Goal: Check status

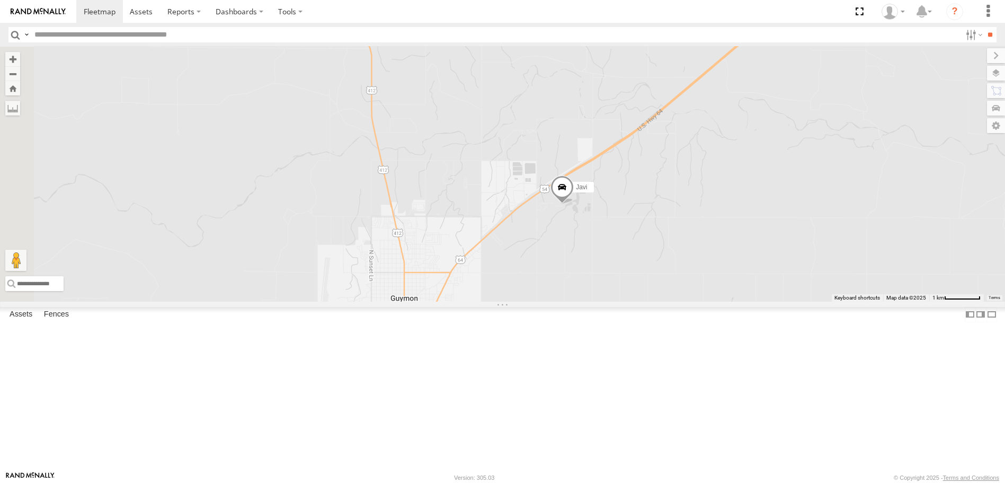
drag, startPoint x: 509, startPoint y: 389, endPoint x: 633, endPoint y: 276, distance: 167.6
click at [631, 275] on div "Javi" at bounding box center [502, 174] width 1005 height 254
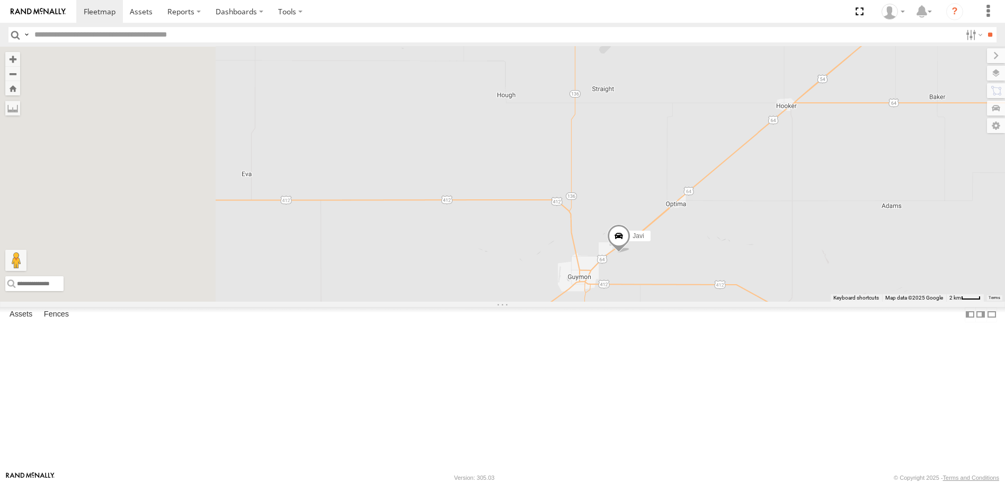
drag, startPoint x: 504, startPoint y: 323, endPoint x: 687, endPoint y: 376, distance: 190.3
click at [684, 301] on div "Javi" at bounding box center [502, 174] width 1005 height 254
drag, startPoint x: 593, startPoint y: 346, endPoint x: 678, endPoint y: 213, distance: 157.4
click at [672, 217] on div "Javi" at bounding box center [502, 174] width 1005 height 254
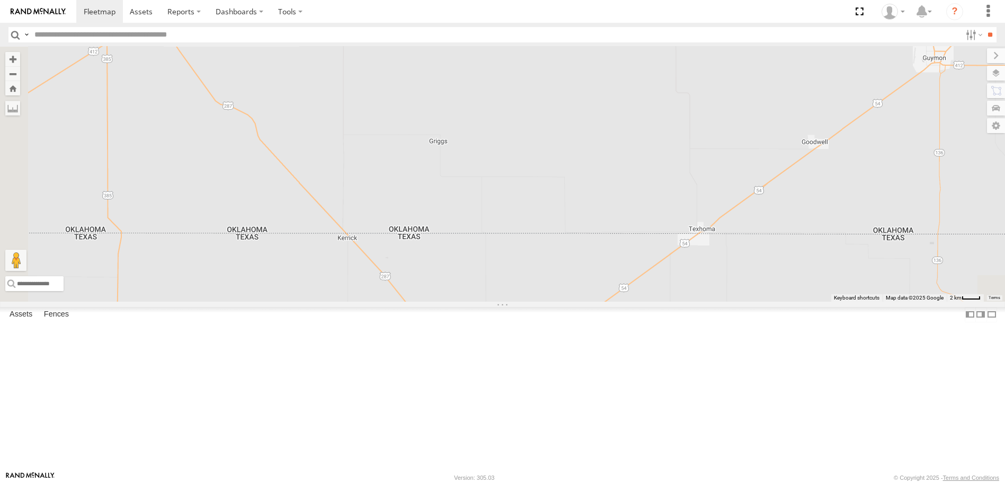
drag, startPoint x: 640, startPoint y: 284, endPoint x: 637, endPoint y: 171, distance: 113.9
click at [637, 173] on div "Javi" at bounding box center [502, 174] width 1005 height 254
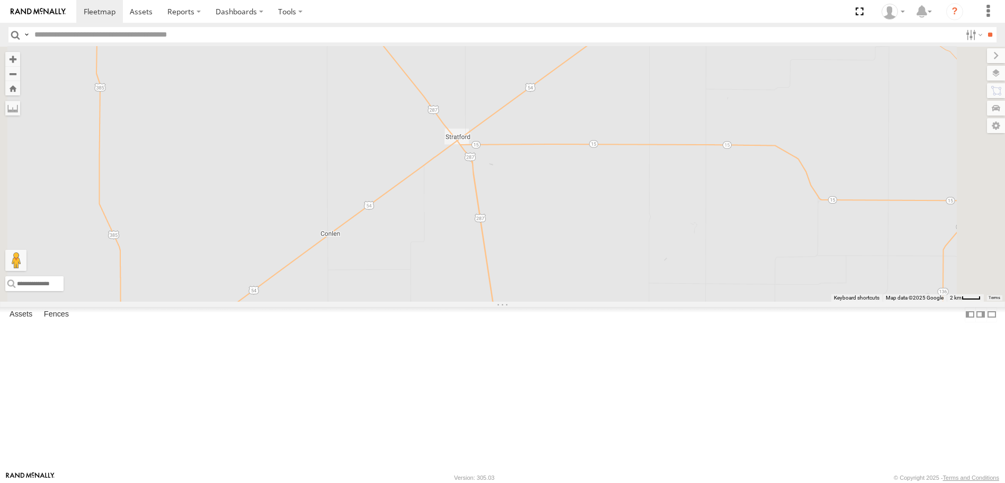
drag, startPoint x: 611, startPoint y: 308, endPoint x: 592, endPoint y: 219, distance: 91.0
click at [592, 220] on div "Javi" at bounding box center [502, 174] width 1005 height 254
drag, startPoint x: 583, startPoint y: 290, endPoint x: 574, endPoint y: 123, distance: 167.1
click at [574, 123] on div "Javi" at bounding box center [502, 174] width 1005 height 254
drag, startPoint x: 412, startPoint y: 370, endPoint x: 725, endPoint y: 451, distance: 322.8
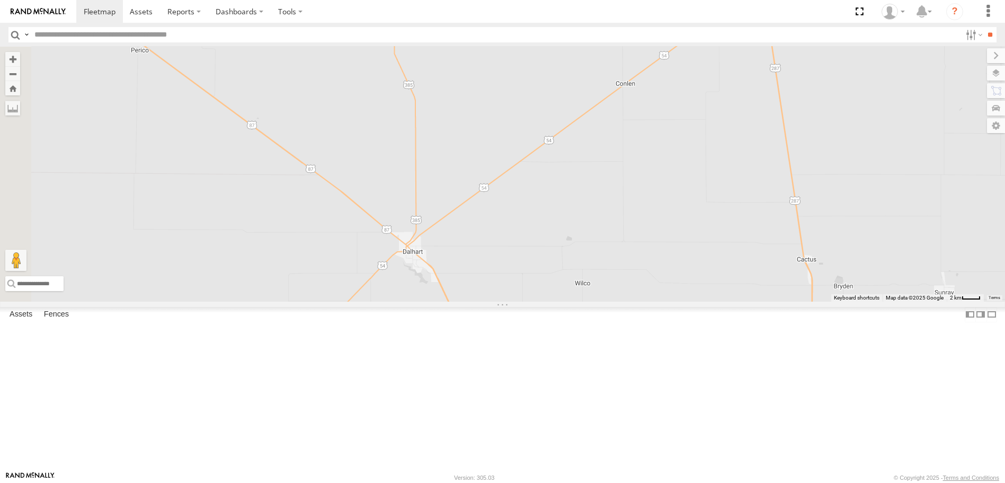
click at [725, 301] on div "Javi" at bounding box center [502, 174] width 1005 height 254
drag, startPoint x: 807, startPoint y: 332, endPoint x: 568, endPoint y: 430, distance: 258.4
click at [545, 301] on div "Javi" at bounding box center [502, 174] width 1005 height 254
drag, startPoint x: 738, startPoint y: 322, endPoint x: 495, endPoint y: 371, distance: 248.2
click at [494, 301] on div "Javi" at bounding box center [502, 174] width 1005 height 254
